Goal: Transaction & Acquisition: Purchase product/service

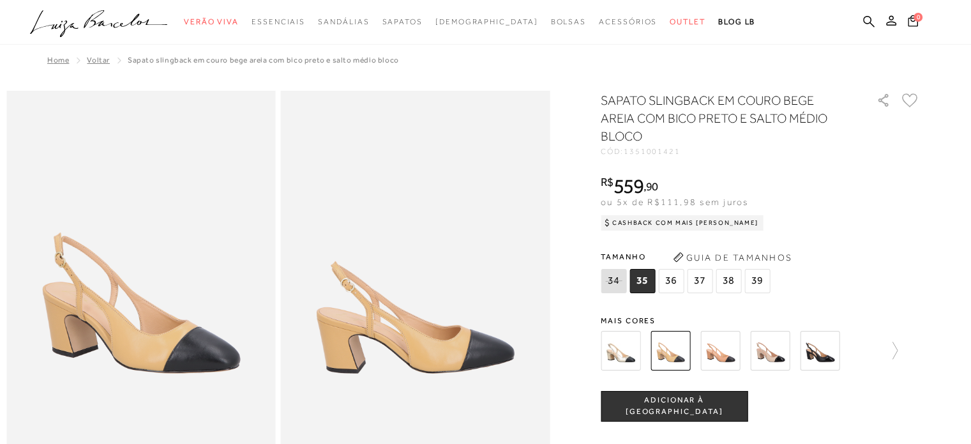
click at [737, 344] on img at bounding box center [721, 351] width 40 height 40
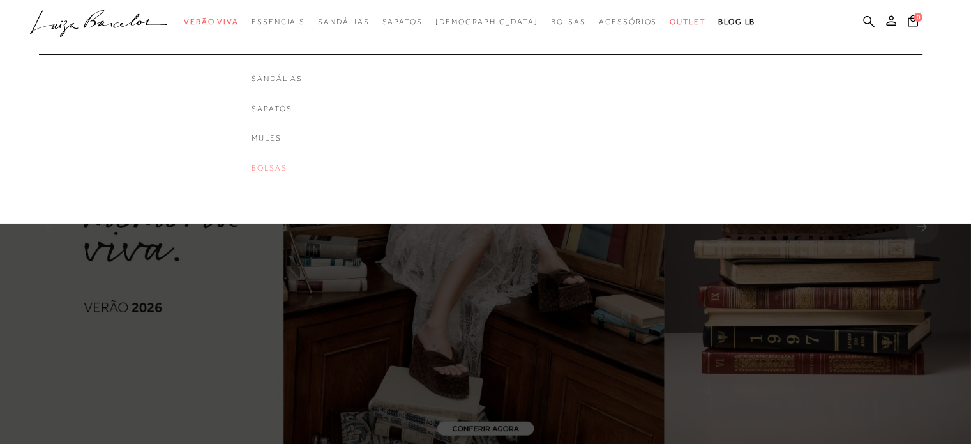
click at [294, 170] on link "Bolsas" at bounding box center [277, 168] width 51 height 11
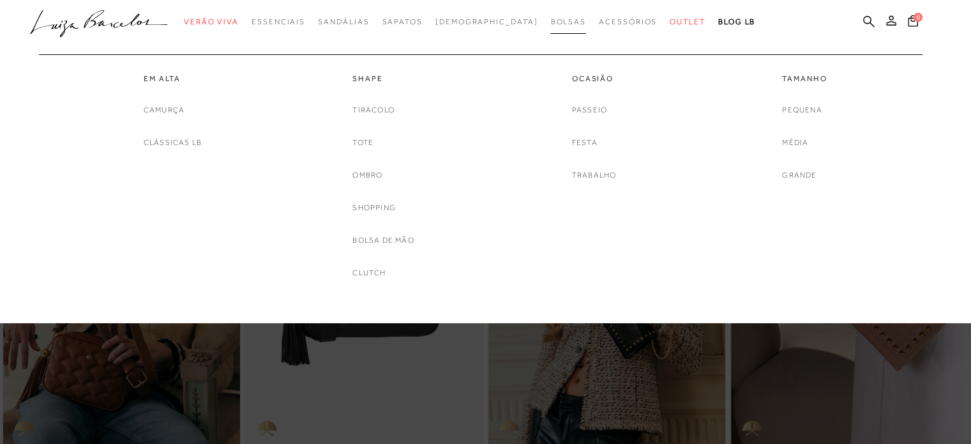
click at [551, 26] on span "Bolsas" at bounding box center [569, 21] width 36 height 9
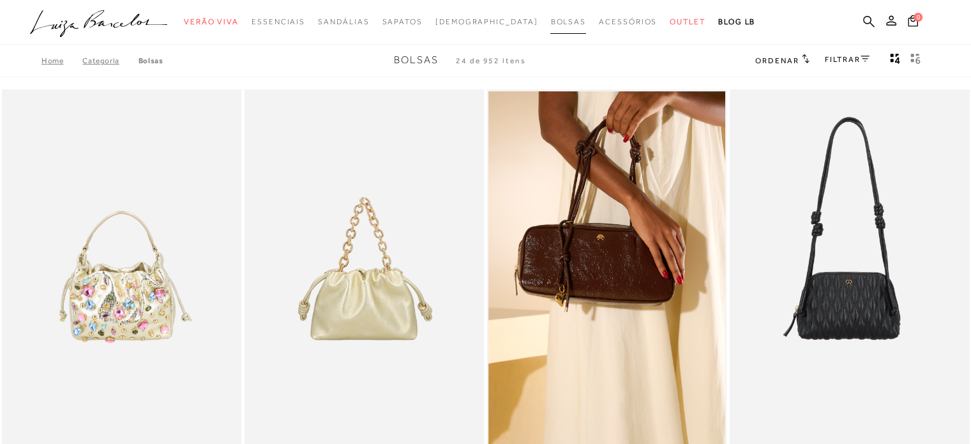
click at [551, 19] on span "Bolsas" at bounding box center [569, 21] width 36 height 9
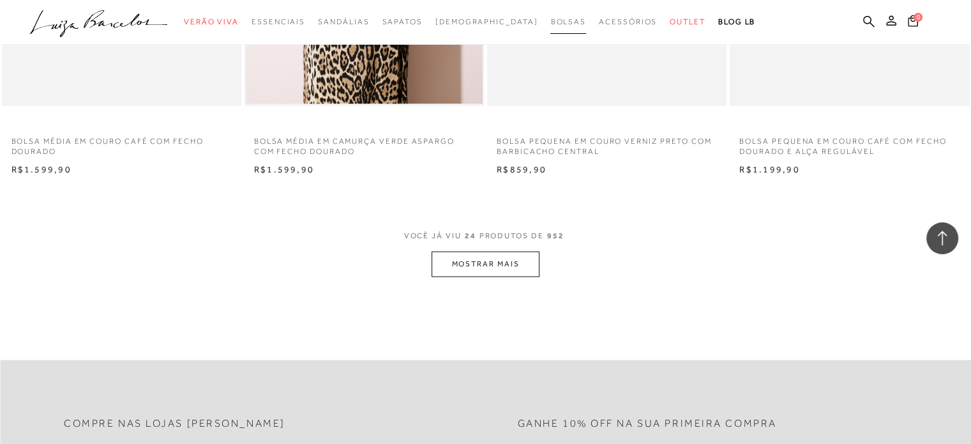
scroll to position [2568, 0]
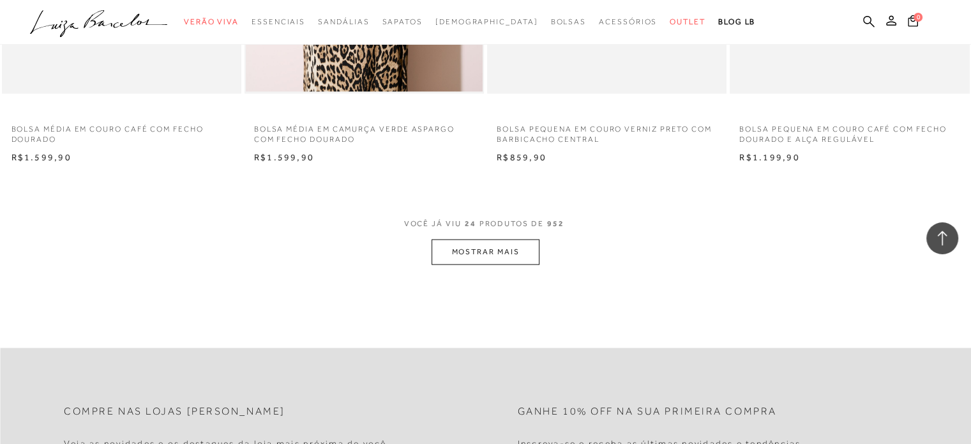
click at [472, 250] on button "MOSTRAR MAIS" at bounding box center [485, 252] width 107 height 25
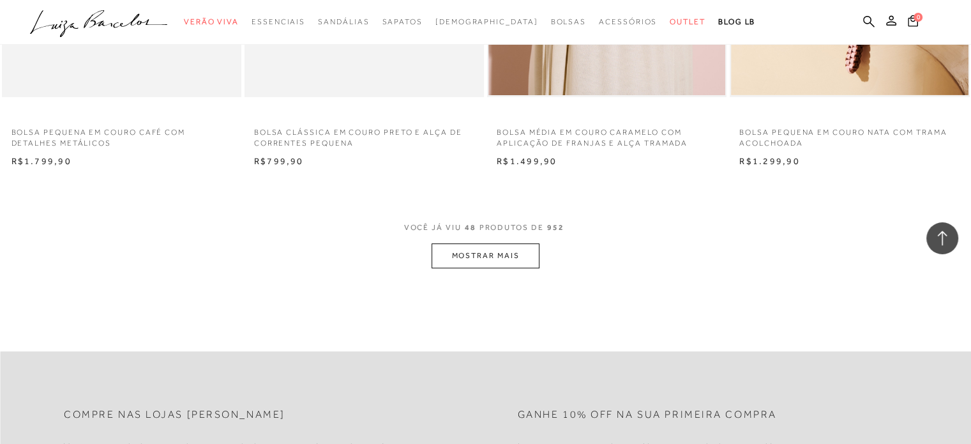
scroll to position [5126, 0]
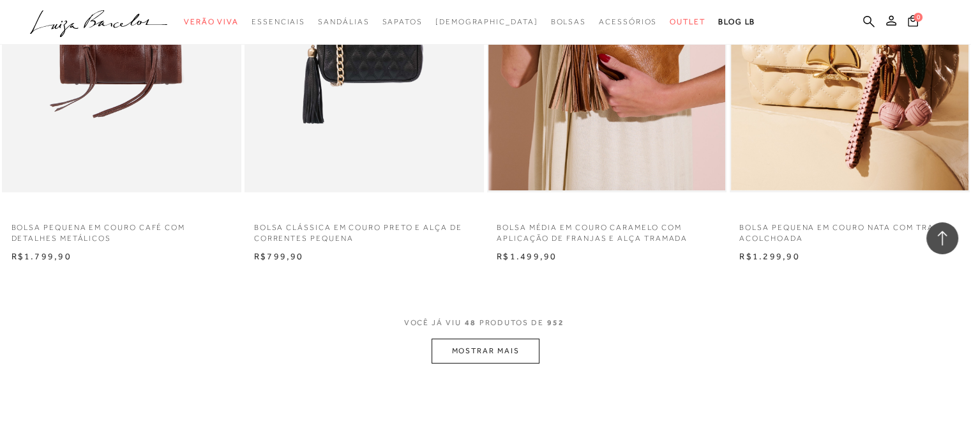
click at [496, 344] on button "MOSTRAR MAIS" at bounding box center [485, 351] width 107 height 25
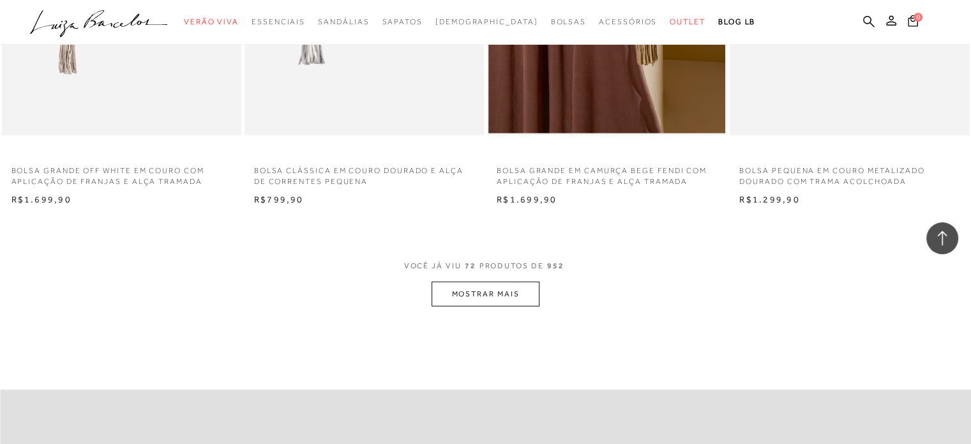
scroll to position [7945, 0]
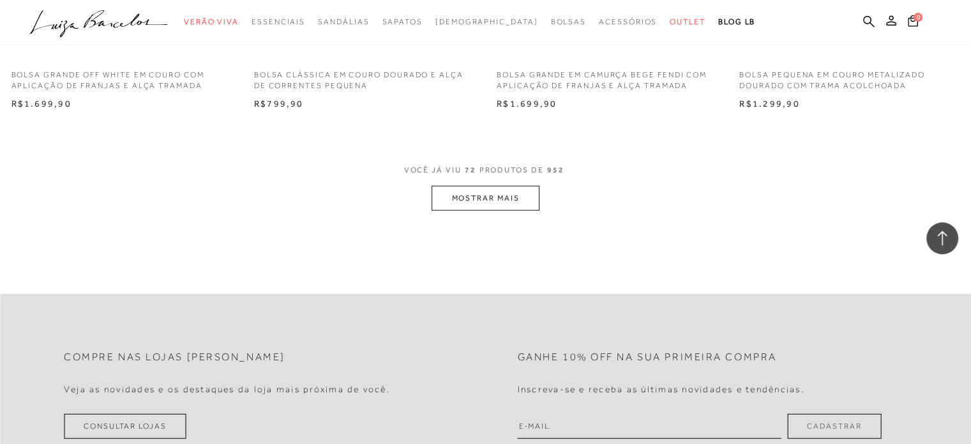
click at [457, 197] on button "MOSTRAR MAIS" at bounding box center [485, 198] width 107 height 25
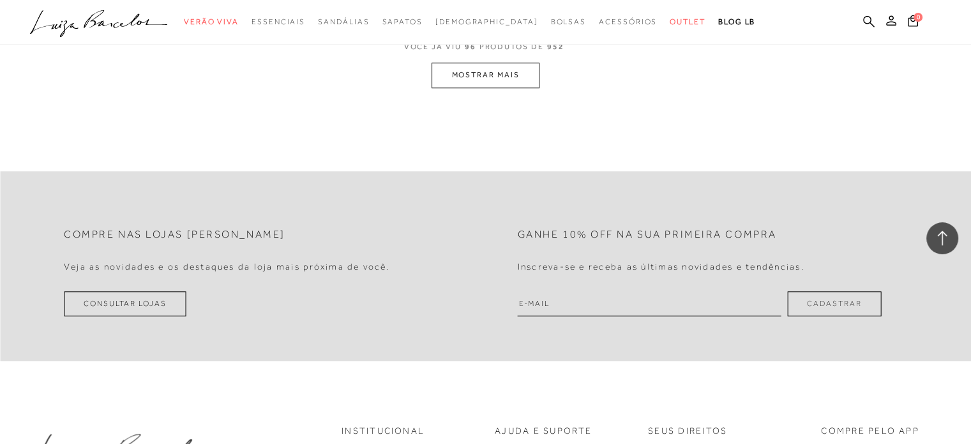
scroll to position [10448, 0]
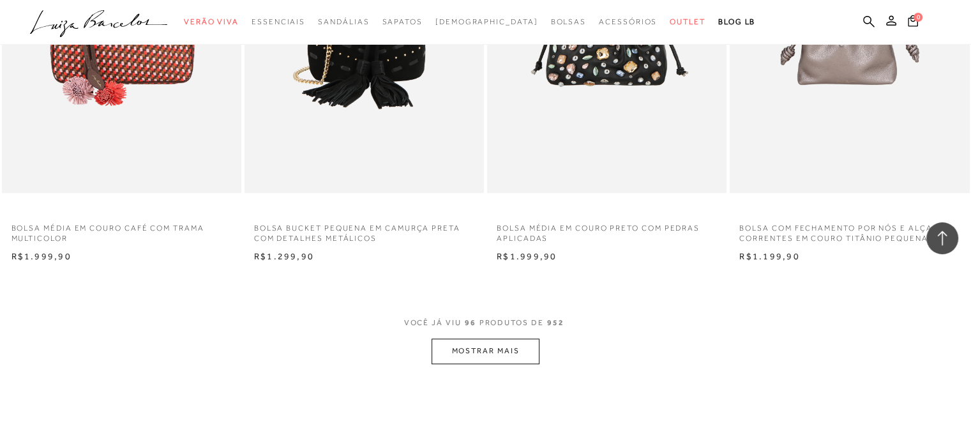
click at [478, 342] on button "MOSTRAR MAIS" at bounding box center [485, 351] width 107 height 25
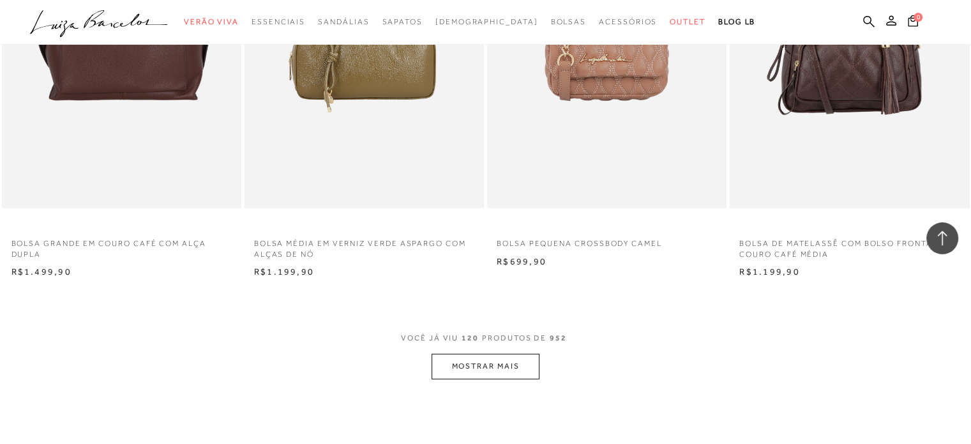
scroll to position [13185, 0]
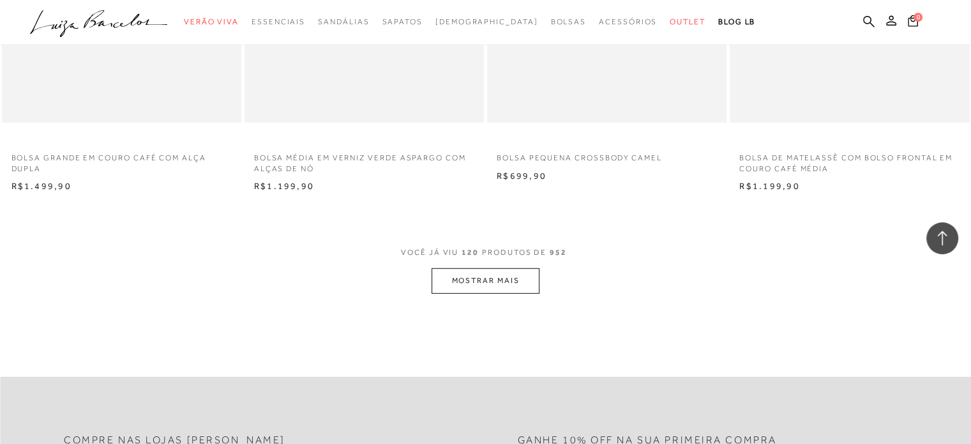
click at [496, 280] on button "MOSTRAR MAIS" at bounding box center [485, 280] width 107 height 25
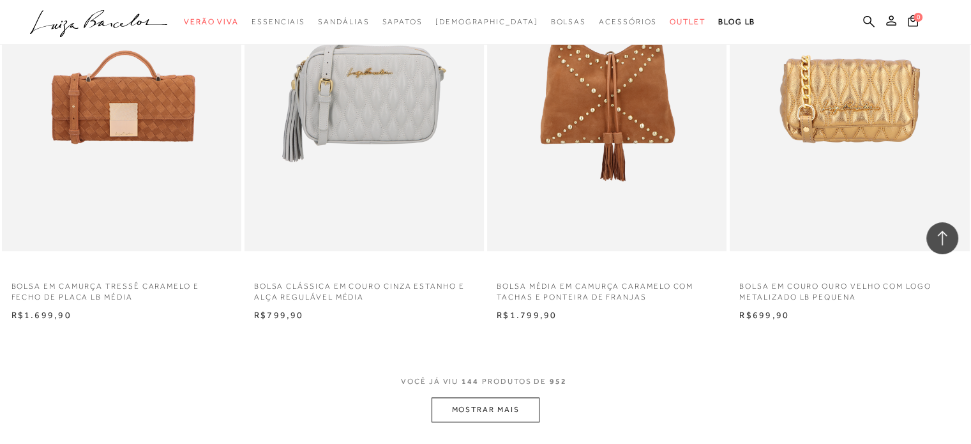
scroll to position [15789, 0]
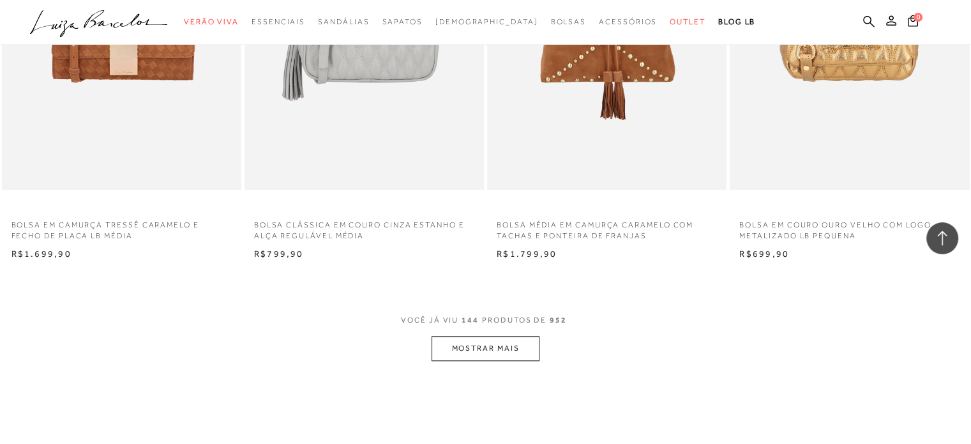
click at [492, 347] on button "MOSTRAR MAIS" at bounding box center [485, 348] width 107 height 25
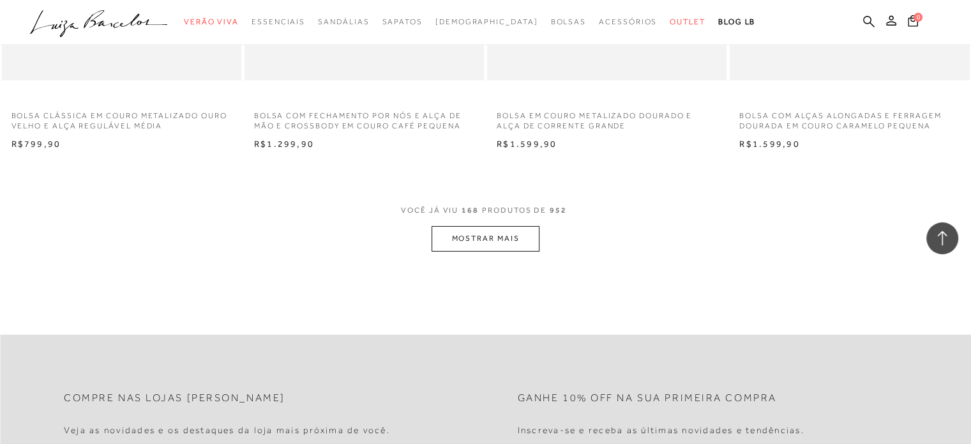
scroll to position [18507, 0]
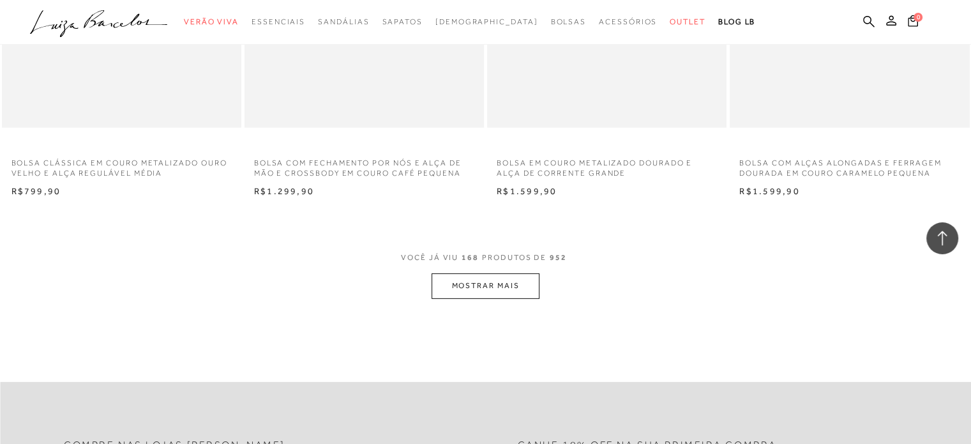
click at [475, 280] on button "MOSTRAR MAIS" at bounding box center [485, 285] width 107 height 25
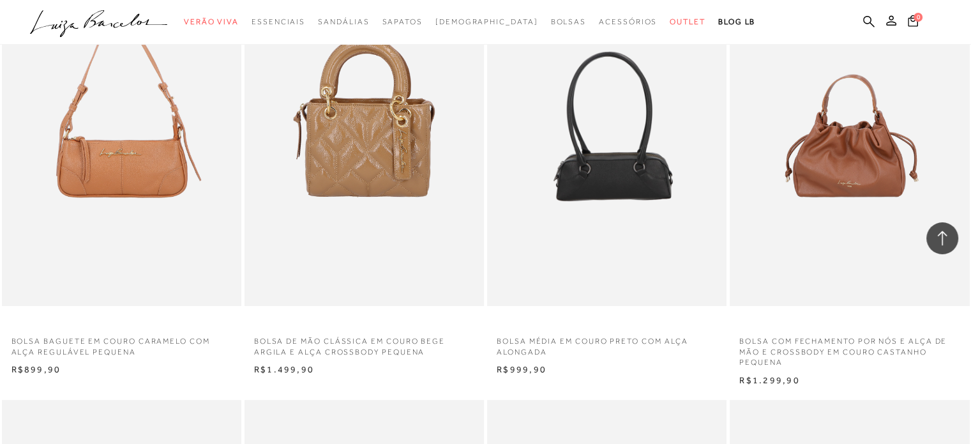
scroll to position [19631, 0]
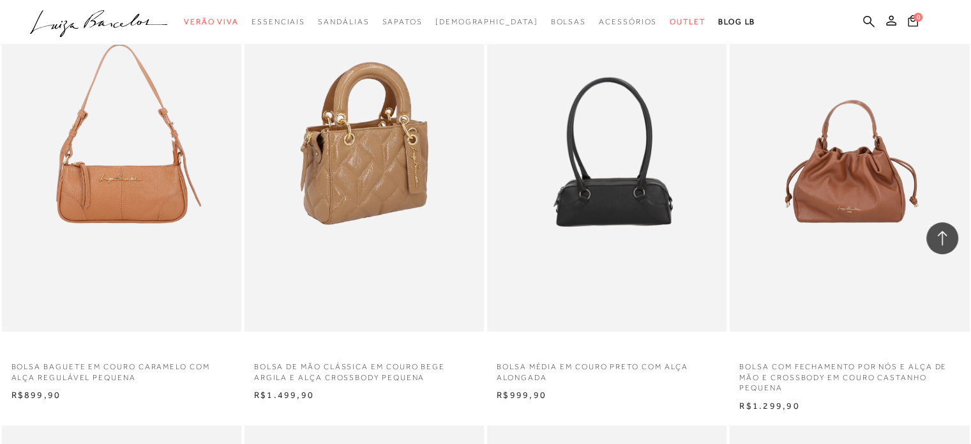
click at [381, 188] on img at bounding box center [365, 152] width 238 height 360
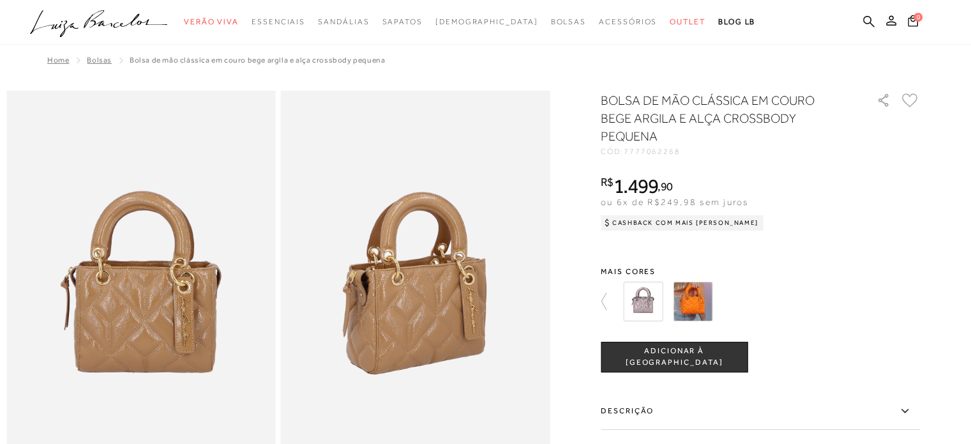
click at [697, 304] on img at bounding box center [693, 302] width 40 height 40
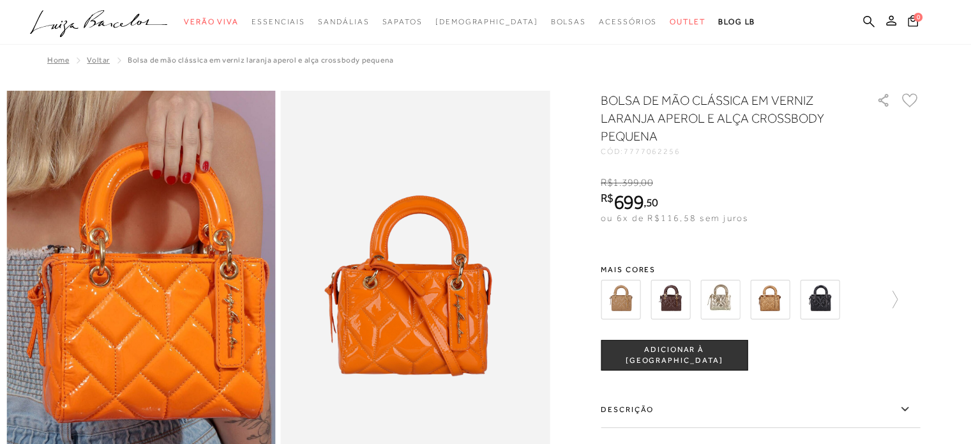
click at [689, 287] on img at bounding box center [671, 300] width 40 height 40
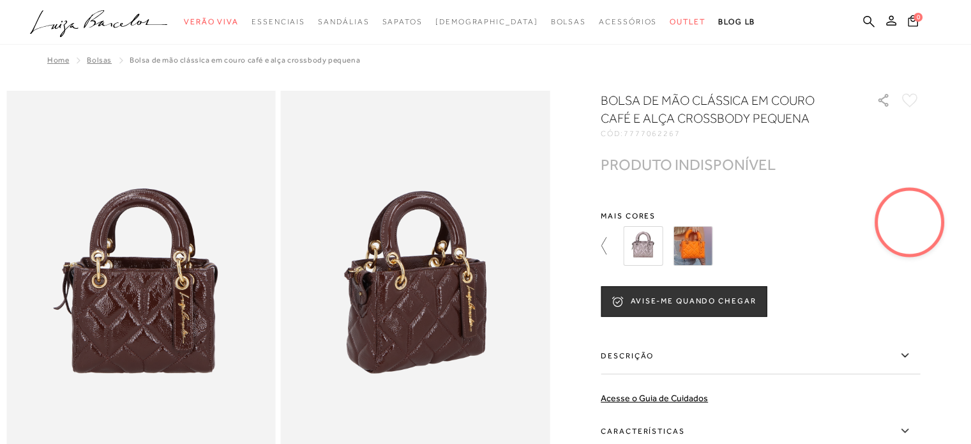
click at [611, 247] on icon at bounding box center [610, 246] width 18 height 18
click at [611, 243] on icon at bounding box center [610, 246] width 18 height 18
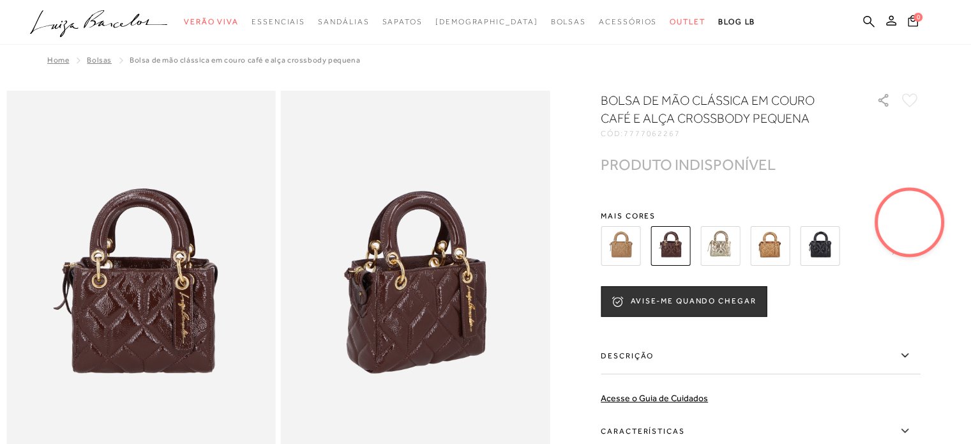
click at [777, 248] on img at bounding box center [770, 246] width 40 height 40
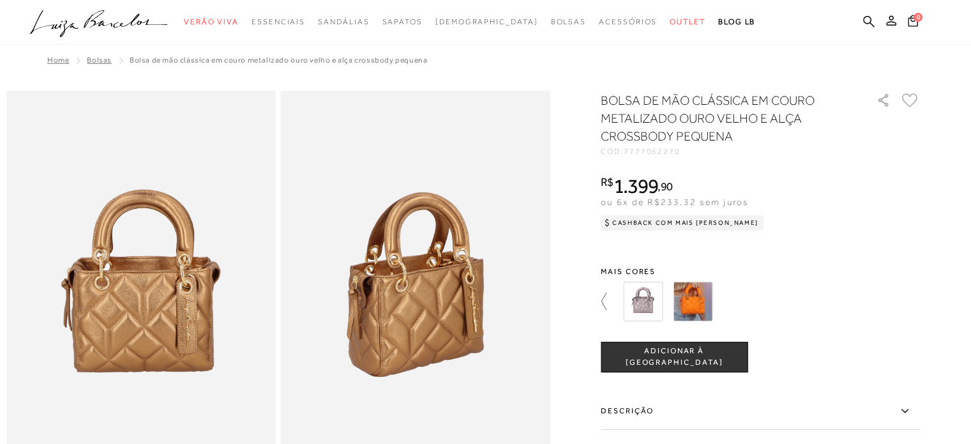
click at [610, 299] on icon at bounding box center [610, 302] width 18 height 18
click at [648, 300] on img at bounding box center [643, 302] width 40 height 40
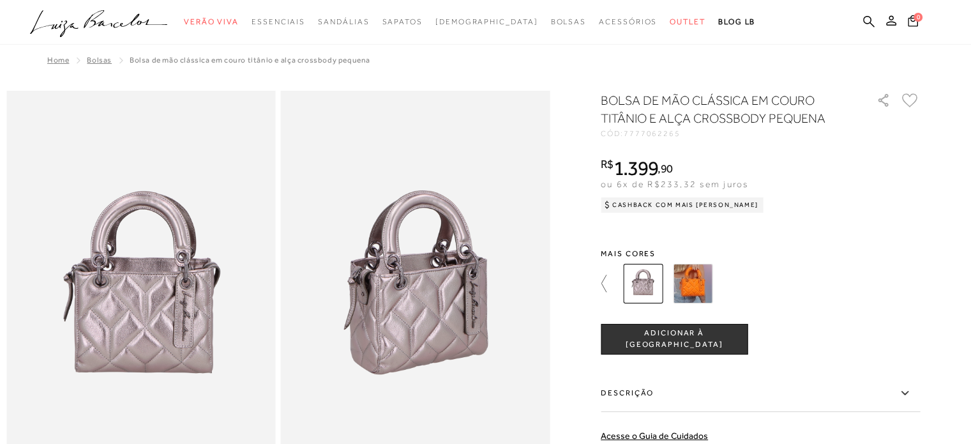
click at [607, 283] on icon at bounding box center [610, 284] width 18 height 18
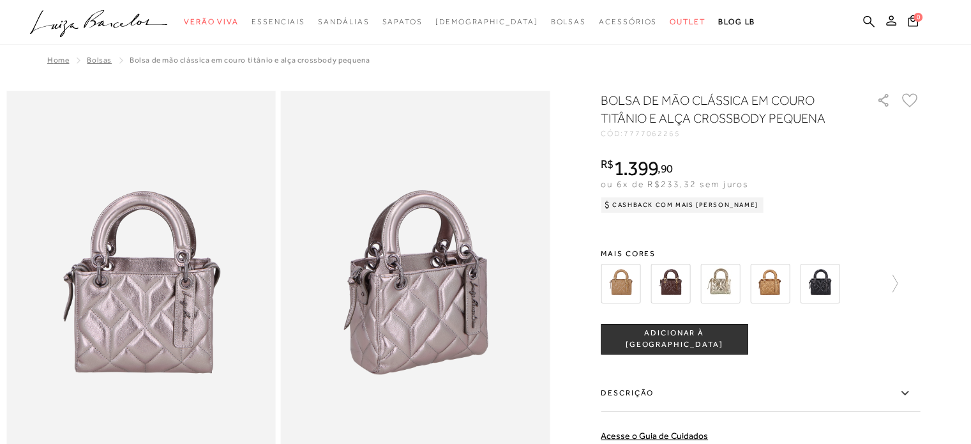
click at [825, 283] on img at bounding box center [820, 284] width 40 height 40
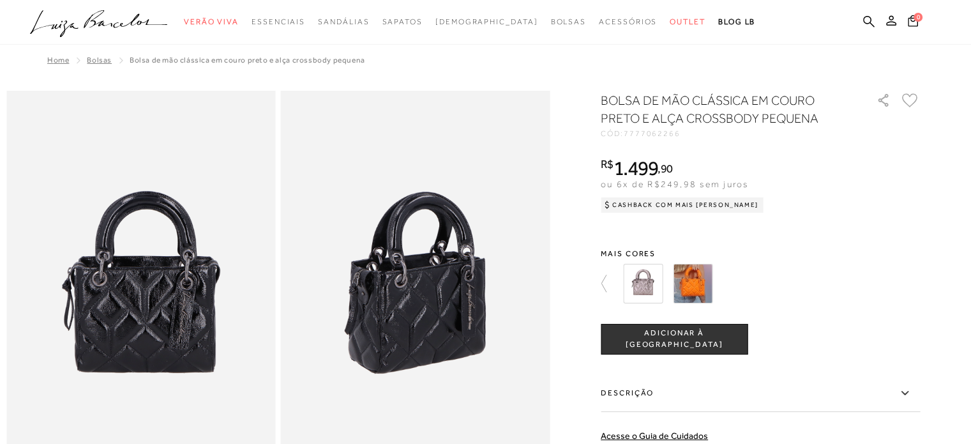
click at [728, 278] on div at bounding box center [768, 283] width 297 height 47
click at [609, 283] on icon at bounding box center [610, 284] width 18 height 18
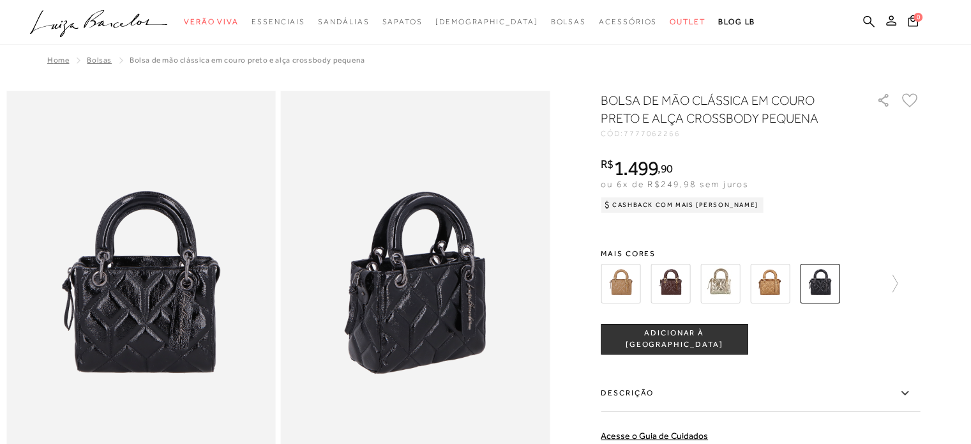
click at [726, 286] on img at bounding box center [721, 284] width 40 height 40
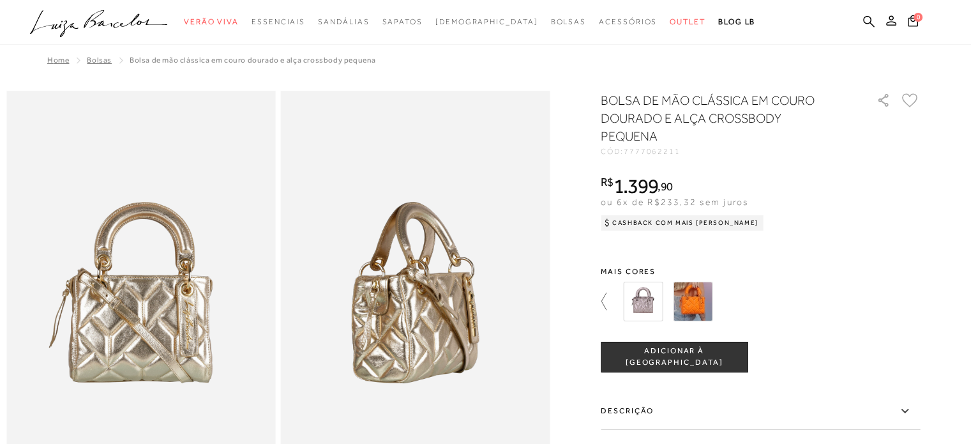
click at [611, 303] on icon at bounding box center [610, 302] width 18 height 18
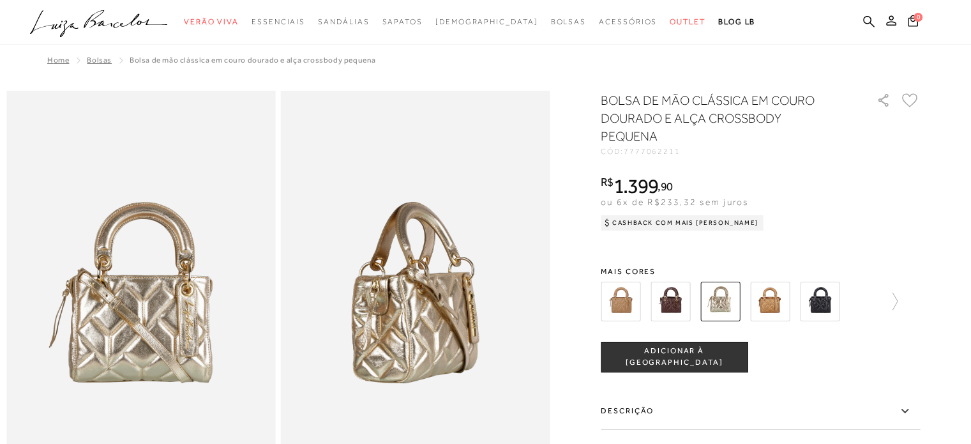
click at [772, 307] on img at bounding box center [770, 302] width 40 height 40
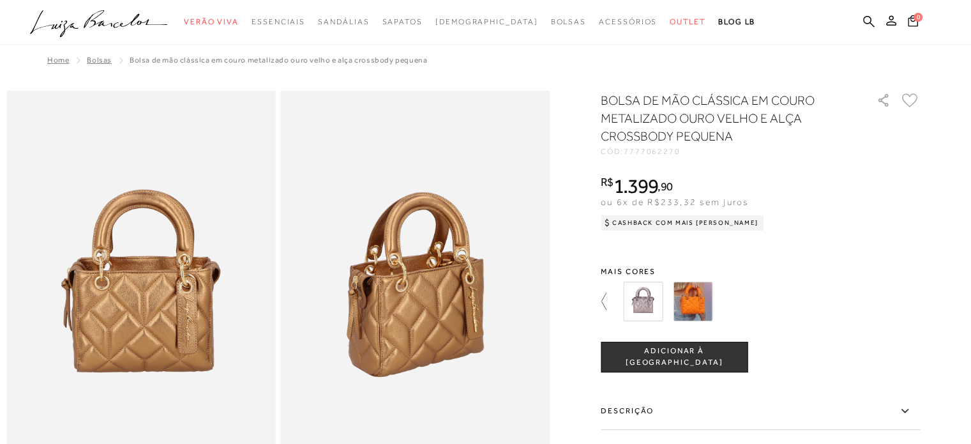
click at [607, 301] on icon at bounding box center [610, 302] width 18 height 18
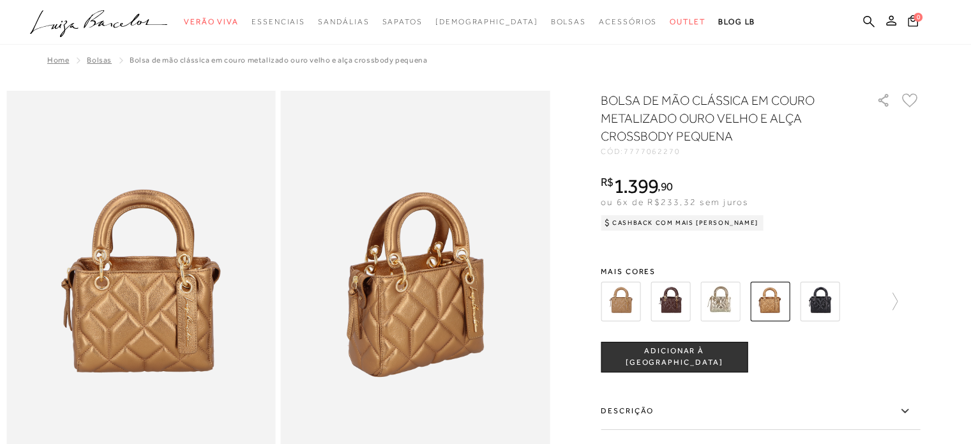
click at [631, 297] on img at bounding box center [621, 302] width 40 height 40
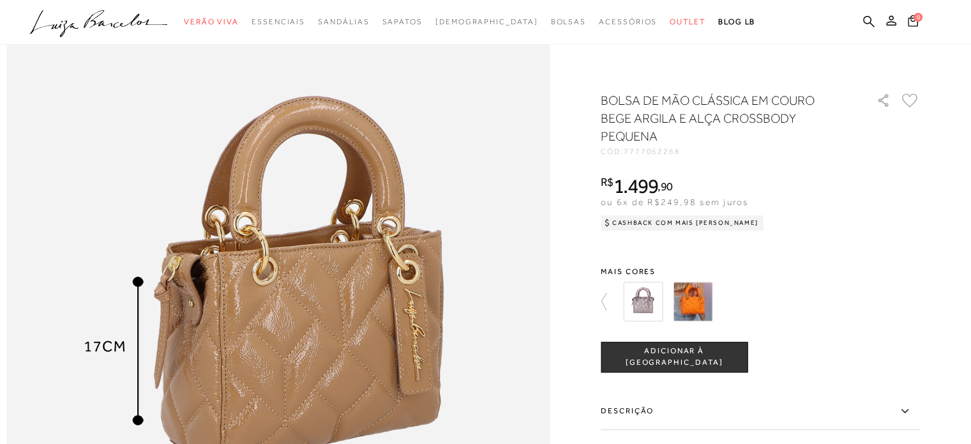
scroll to position [837, 0]
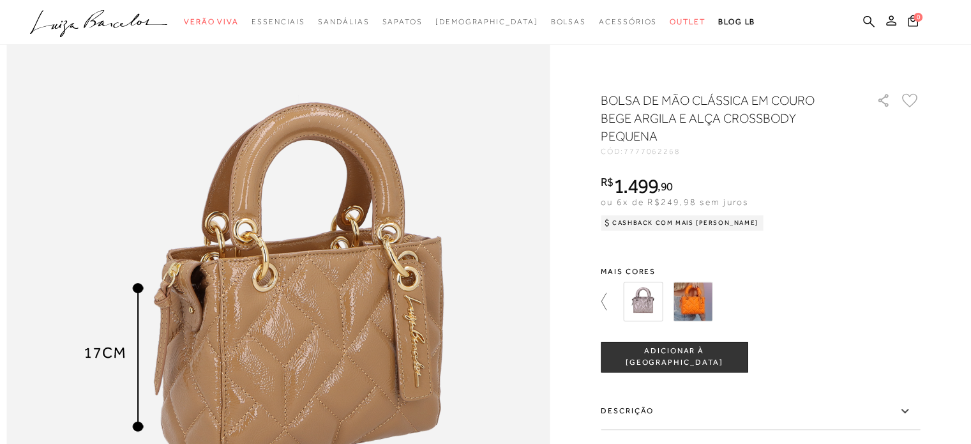
click at [608, 302] on icon at bounding box center [610, 302] width 18 height 18
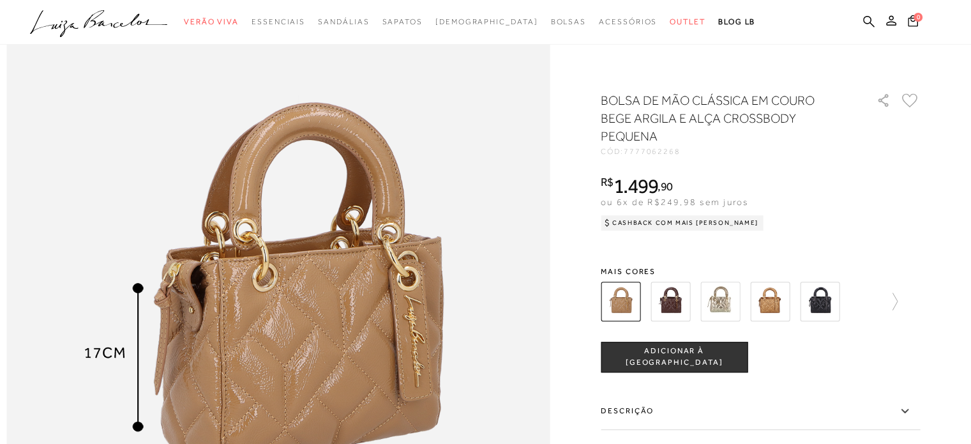
click at [670, 293] on img at bounding box center [671, 302] width 40 height 40
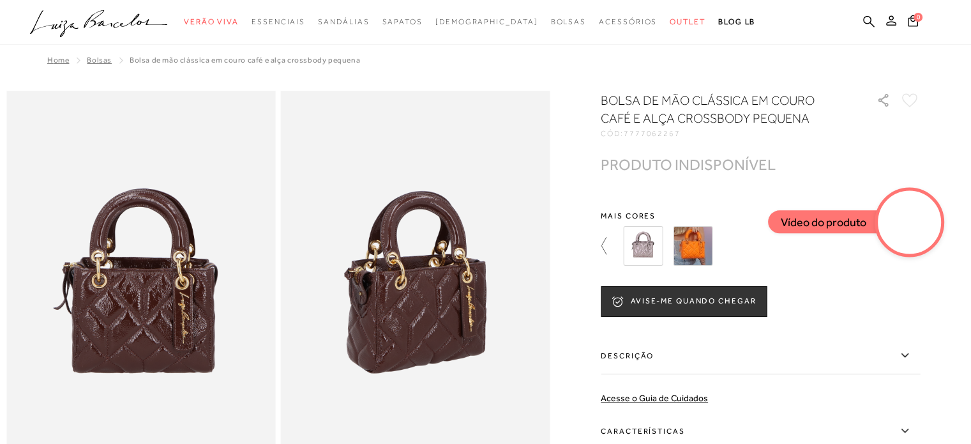
click at [610, 242] on icon at bounding box center [610, 246] width 18 height 18
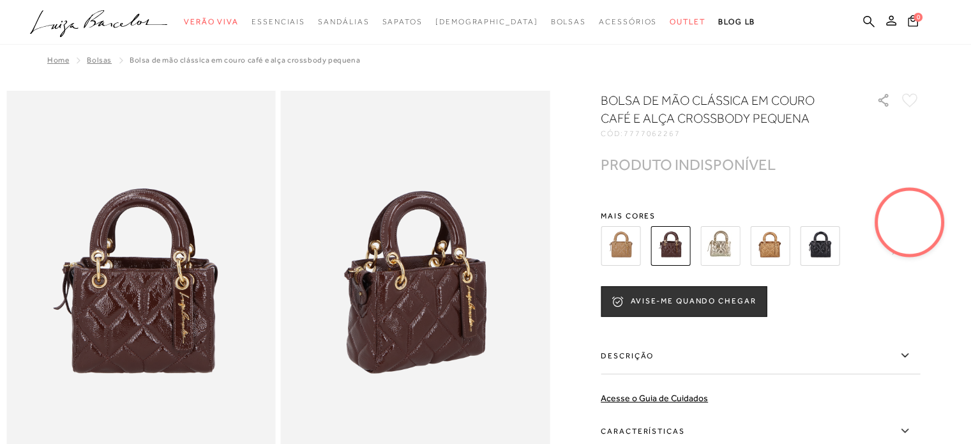
click at [720, 253] on img at bounding box center [721, 246] width 40 height 40
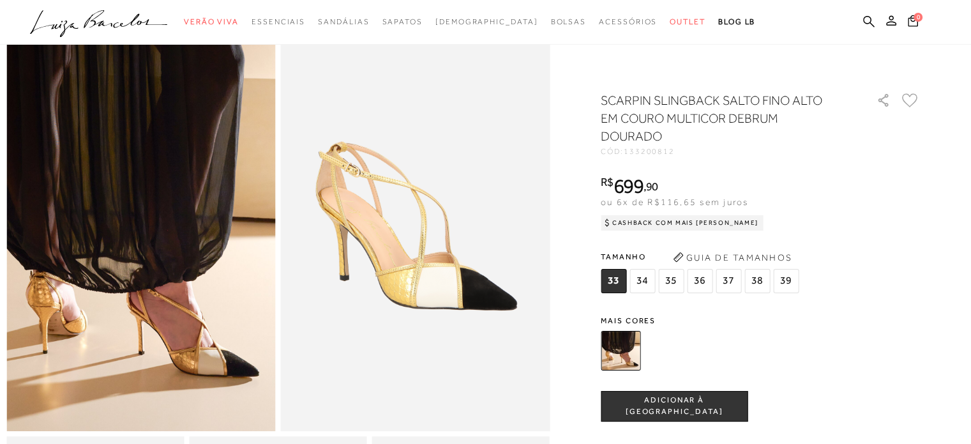
scroll to position [69, 0]
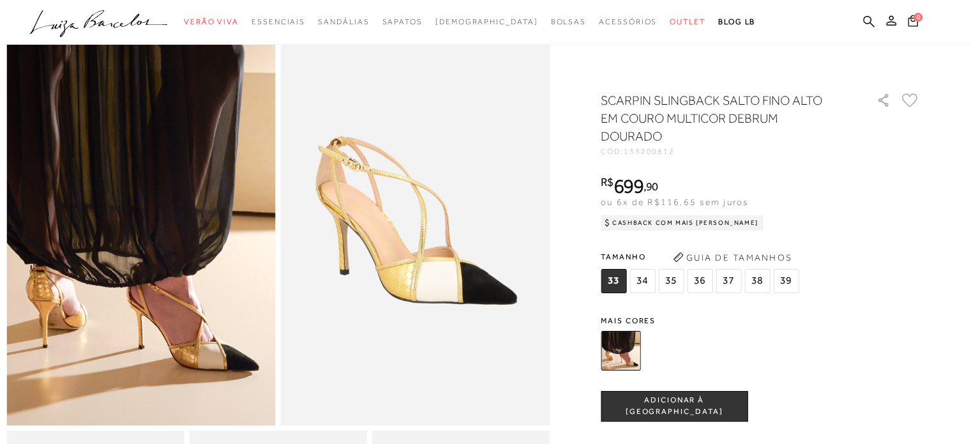
click at [704, 279] on span "36" at bounding box center [700, 281] width 26 height 24
click at [671, 403] on span "ADICIONAR À [GEOGRAPHIC_DATA]" at bounding box center [675, 406] width 146 height 22
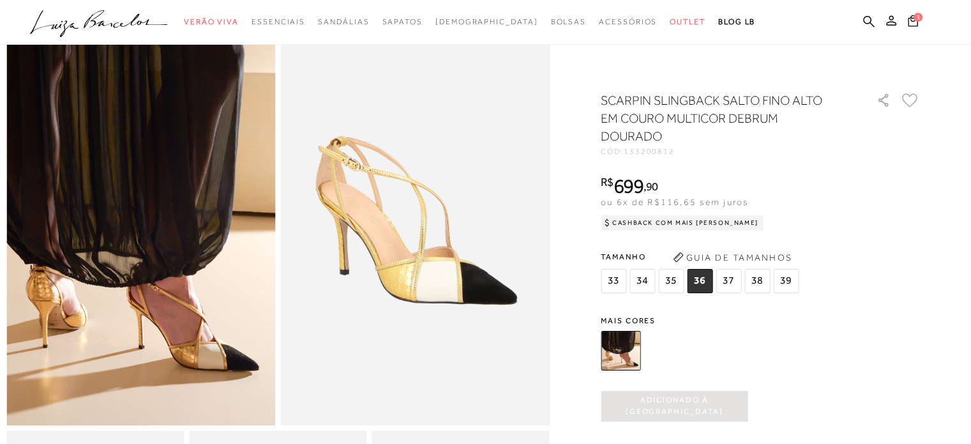
scroll to position [0, 0]
click at [915, 20] on span "1" at bounding box center [918, 17] width 9 height 9
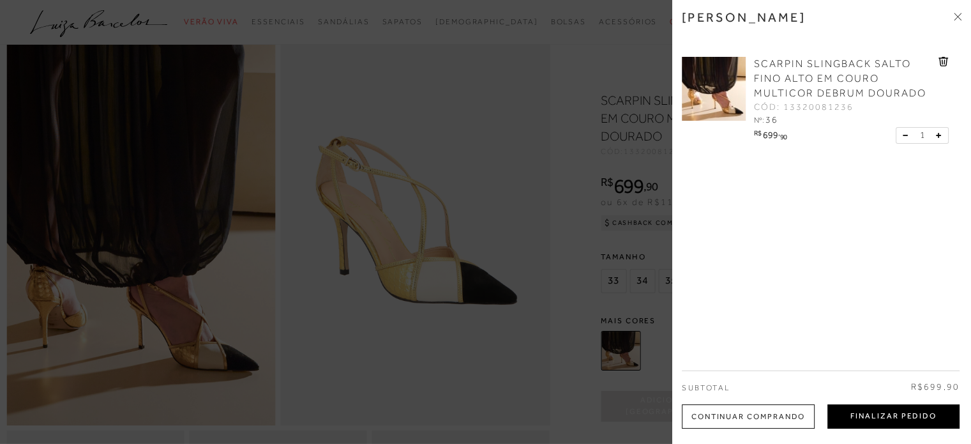
click at [868, 413] on button "Finalizar Pedido" at bounding box center [894, 416] width 132 height 24
